Goal: Task Accomplishment & Management: Complete application form

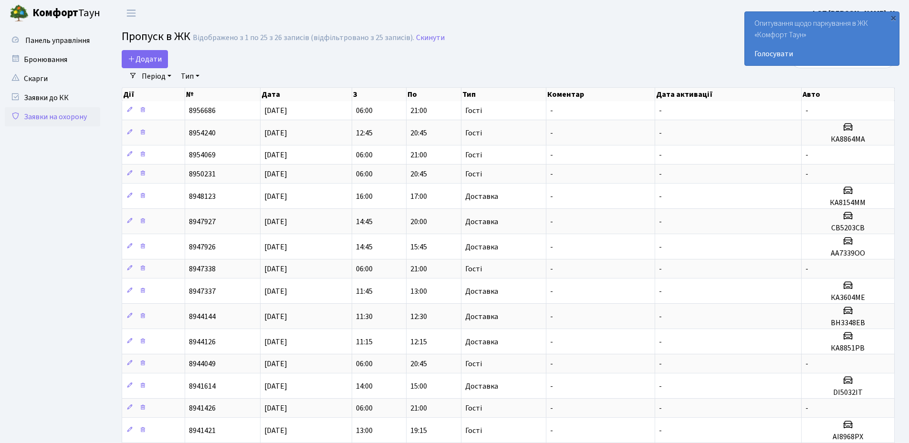
select select "25"
click at [893, 19] on div "×" at bounding box center [893, 18] width 10 height 10
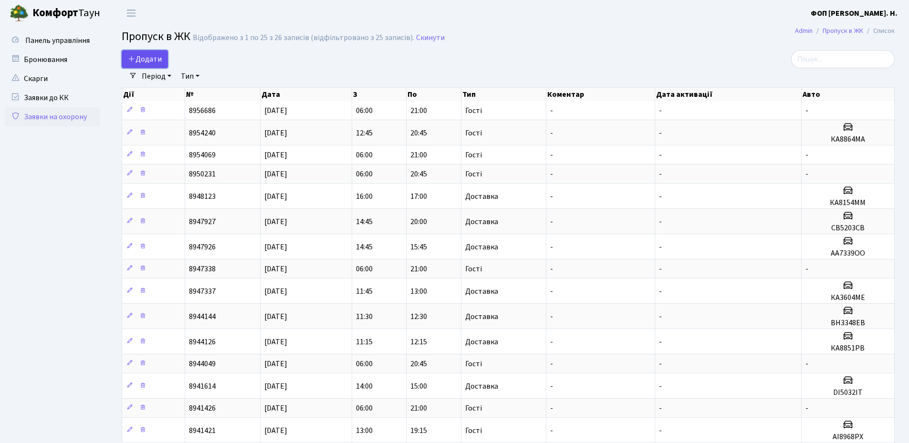
click at [161, 61] on span "Додати" at bounding box center [145, 59] width 34 height 10
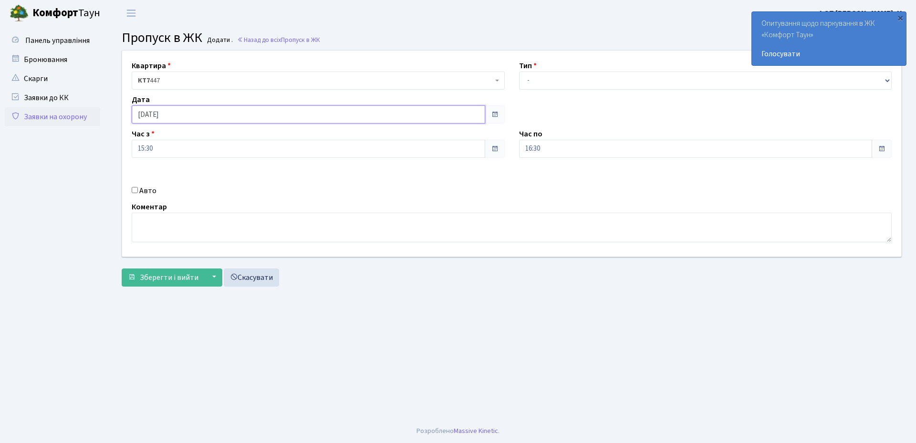
click at [205, 112] on input "[DATE]" at bounding box center [308, 114] width 353 height 18
click at [143, 192] on td "8" at bounding box center [141, 191] width 14 height 14
type input "[DATE]"
drag, startPoint x: 556, startPoint y: 80, endPoint x: 556, endPoint y: 87, distance: 6.7
click at [556, 80] on select "- Доставка Таксі Гості Сервіс" at bounding box center [705, 81] width 373 height 18
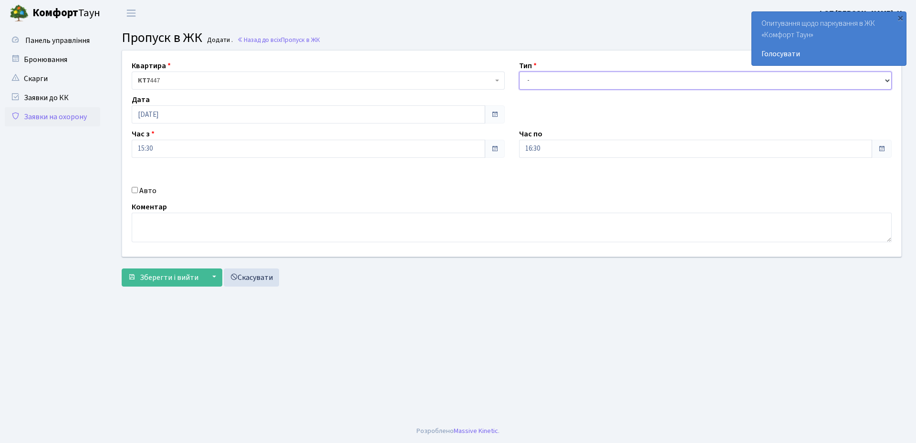
select select "3"
click at [519, 72] on select "- Доставка Таксі Гості Сервіс" at bounding box center [705, 81] width 373 height 18
click at [140, 191] on label "Авто" at bounding box center [147, 190] width 17 height 11
click at [138, 191] on input "Авто" at bounding box center [135, 190] width 6 height 6
checkbox input "true"
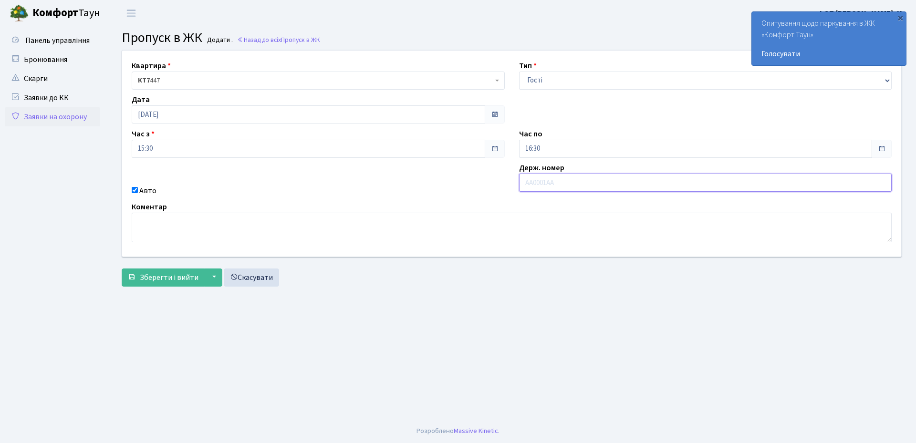
paste input "Ka1775eP"
type input "Ka1775eP"
click at [546, 151] on input "16:30" at bounding box center [695, 149] width 353 height 18
click at [543, 189] on icon at bounding box center [545, 182] width 26 height 26
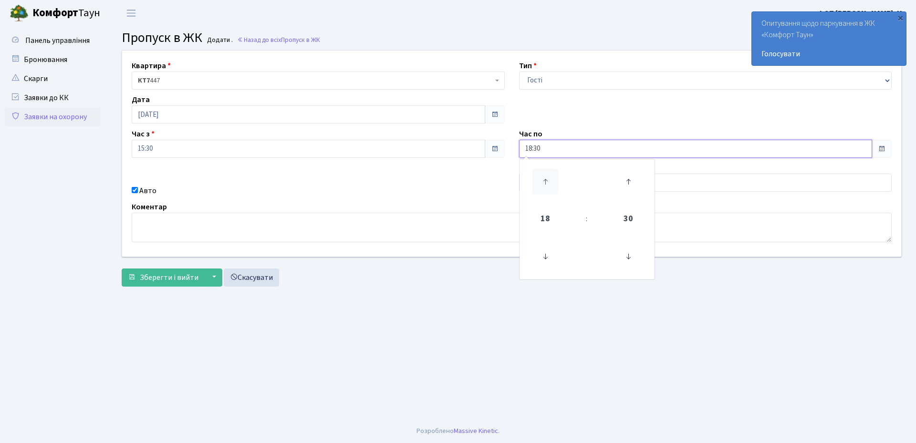
click at [543, 189] on icon at bounding box center [545, 182] width 26 height 26
click at [629, 258] on icon at bounding box center [628, 257] width 26 height 26
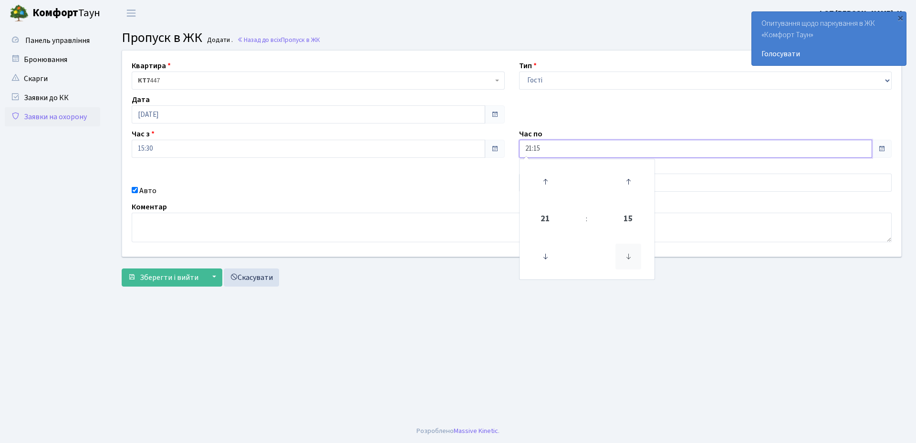
type input "21:00"
click at [214, 153] on input "15:30" at bounding box center [308, 149] width 353 height 18
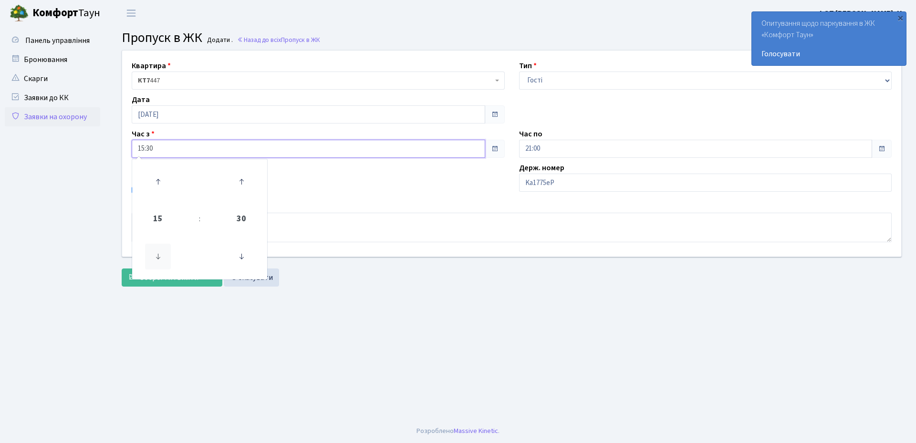
click at [160, 252] on icon at bounding box center [158, 257] width 26 height 26
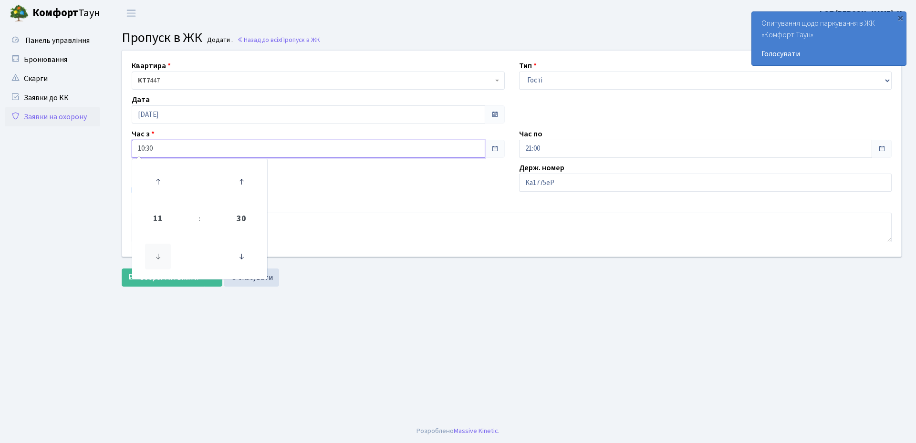
click at [160, 252] on icon at bounding box center [158, 257] width 26 height 26
click at [246, 258] on icon at bounding box center [241, 257] width 26 height 26
type input "09:00"
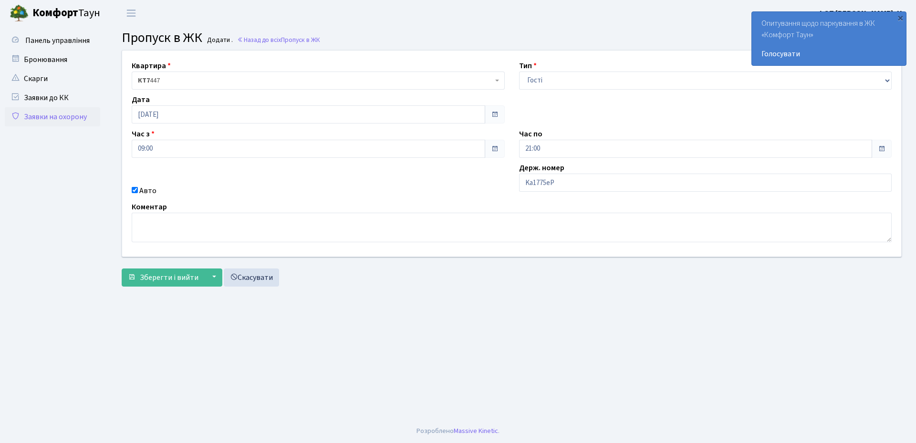
click at [359, 300] on main "Admin Пропуск в ЖК Додати Пропуск в ЖК Додати . Назад до всіх Пропуск в ЖК Квар…" at bounding box center [511, 222] width 808 height 393
click at [140, 277] on span "Зберегти і вийти" at bounding box center [169, 277] width 59 height 10
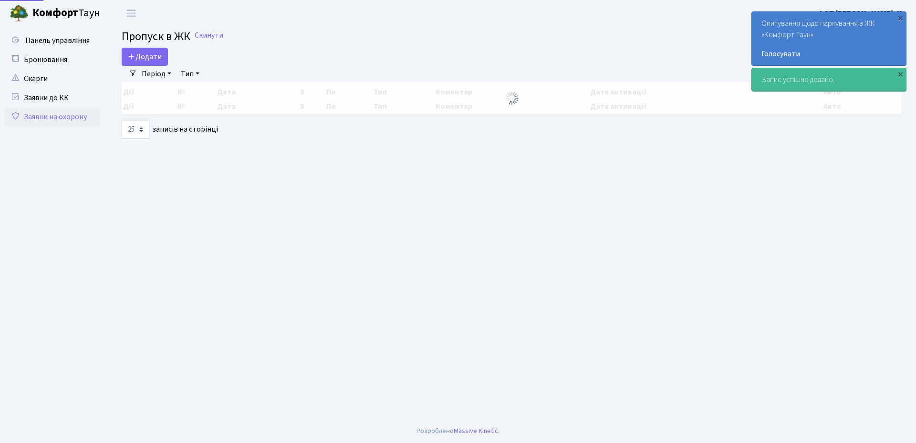
select select "25"
